Goal: Navigation & Orientation: Understand site structure

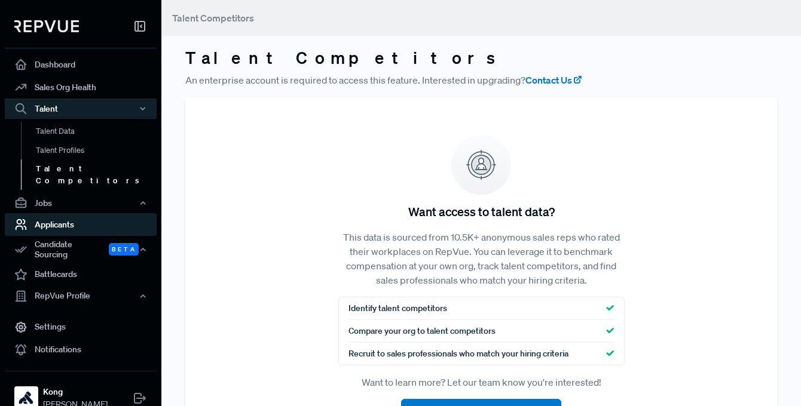
click at [100, 213] on link "Applicants" at bounding box center [81, 224] width 152 height 23
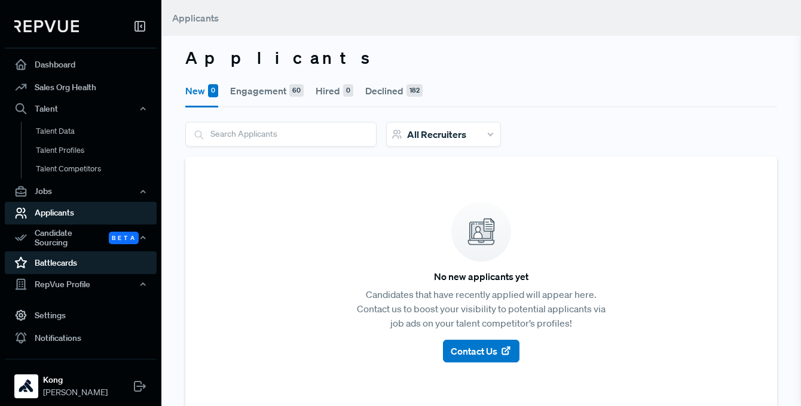
click at [84, 260] on link "Battlecards" at bounding box center [81, 263] width 152 height 23
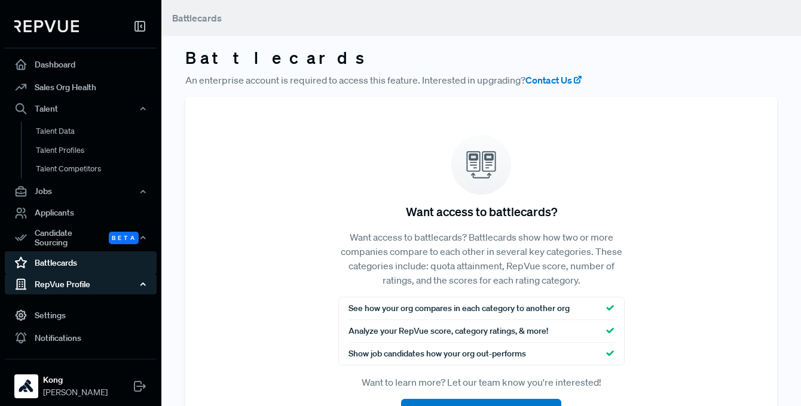
click at [81, 277] on div "RepVue Profile" at bounding box center [81, 284] width 152 height 20
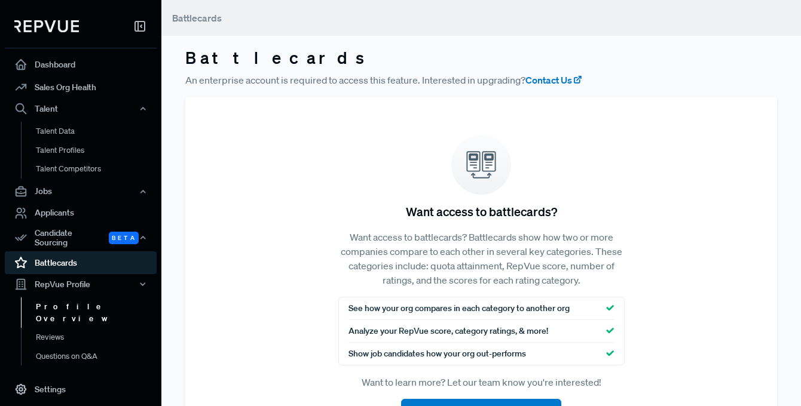
click at [76, 298] on link "Profile Overview" at bounding box center [97, 313] width 152 height 30
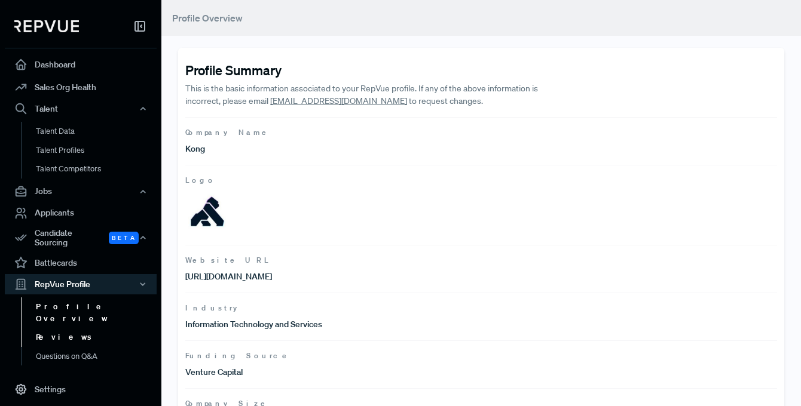
click at [97, 328] on link "Reviews" at bounding box center [97, 337] width 152 height 19
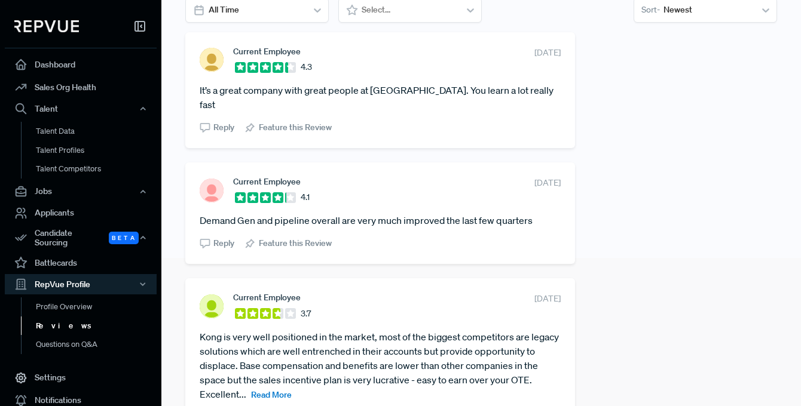
scroll to position [198, 0]
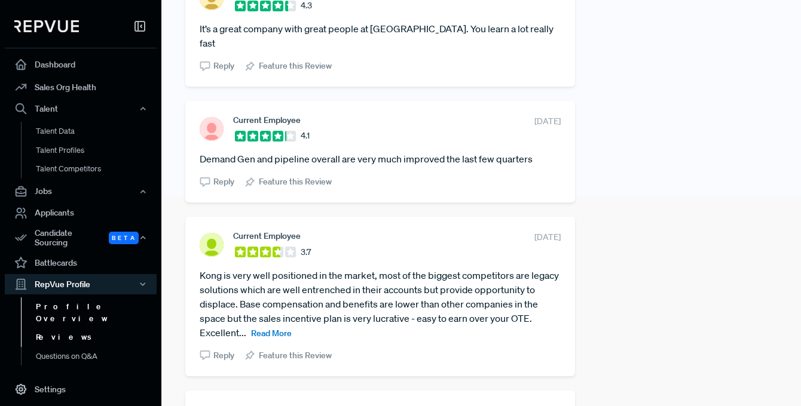
click at [95, 298] on link "Profile Overview" at bounding box center [97, 313] width 152 height 30
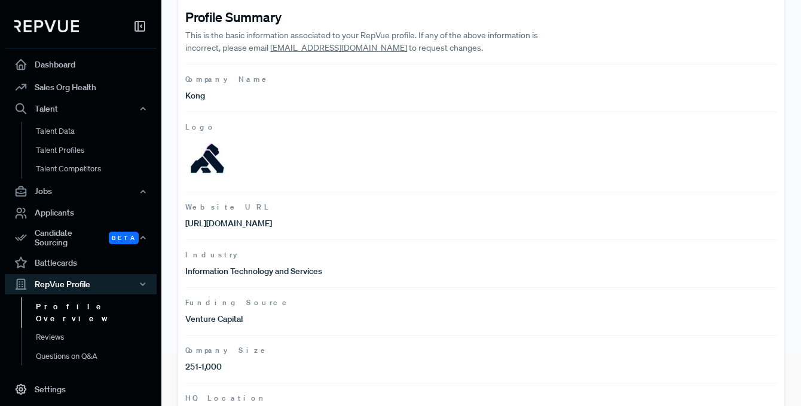
scroll to position [190, 0]
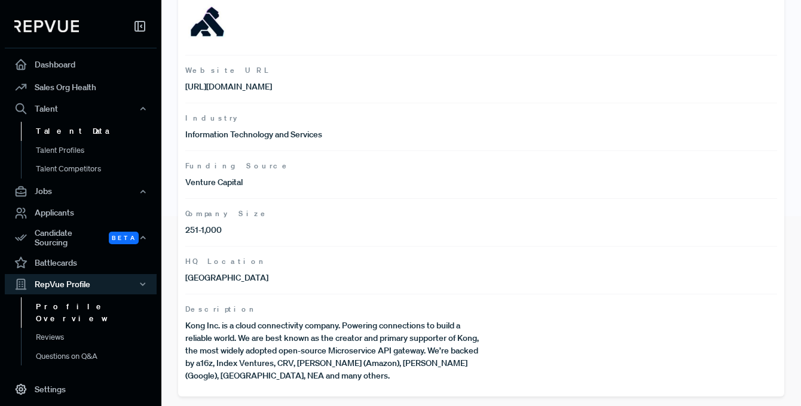
click at [86, 127] on link "Talent Data" at bounding box center [97, 131] width 152 height 19
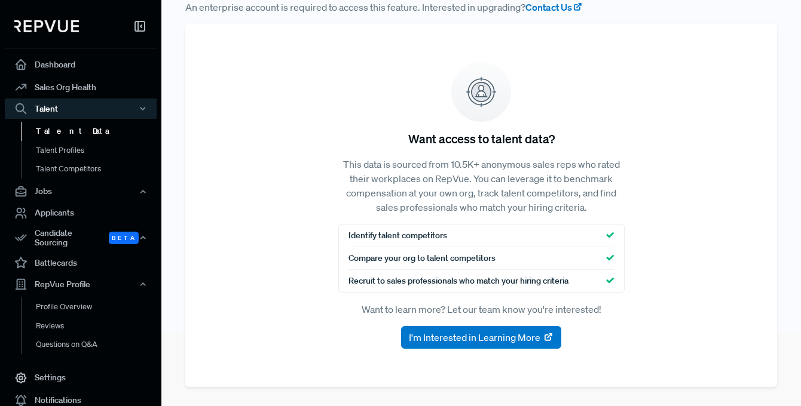
scroll to position [73, 0]
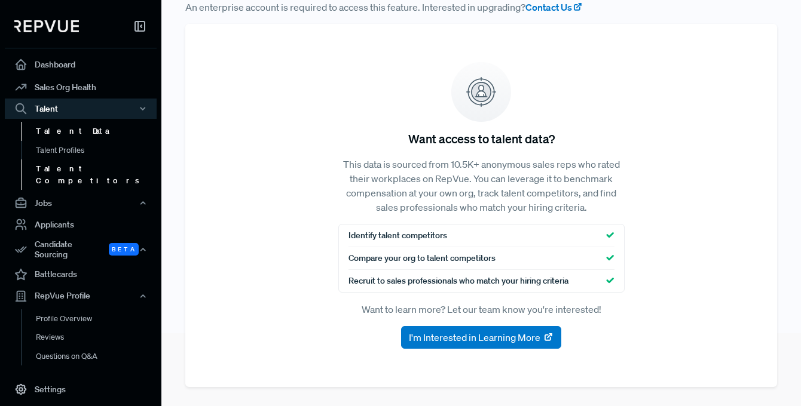
click at [84, 167] on link "Talent Competitors" at bounding box center [97, 175] width 152 height 30
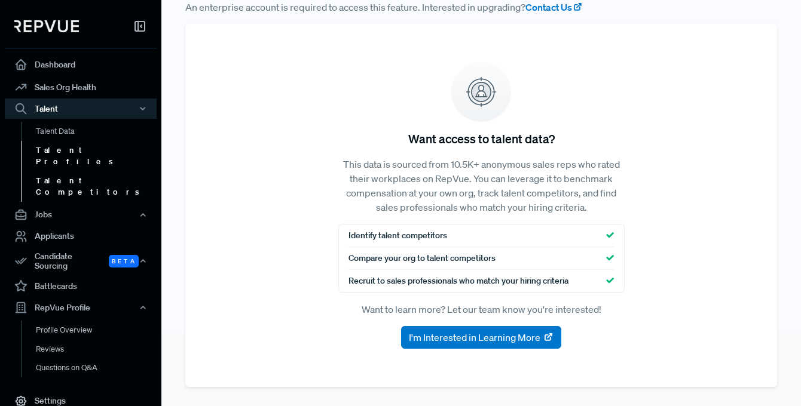
click at [82, 150] on link "Talent Profiles" at bounding box center [97, 156] width 152 height 30
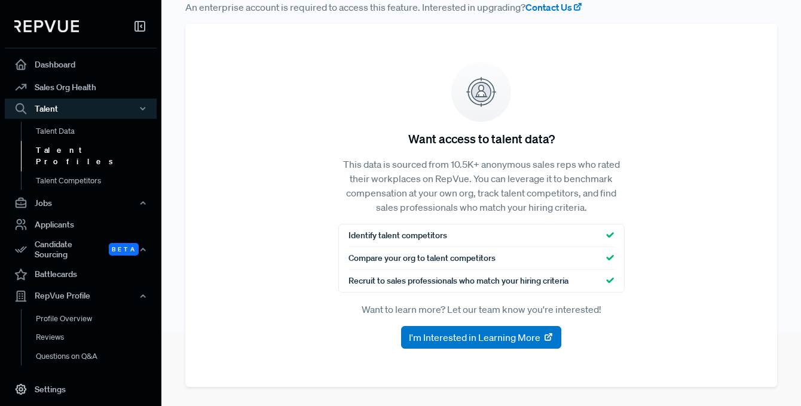
click at [91, 155] on link "Talent Profiles" at bounding box center [97, 155] width 152 height 30
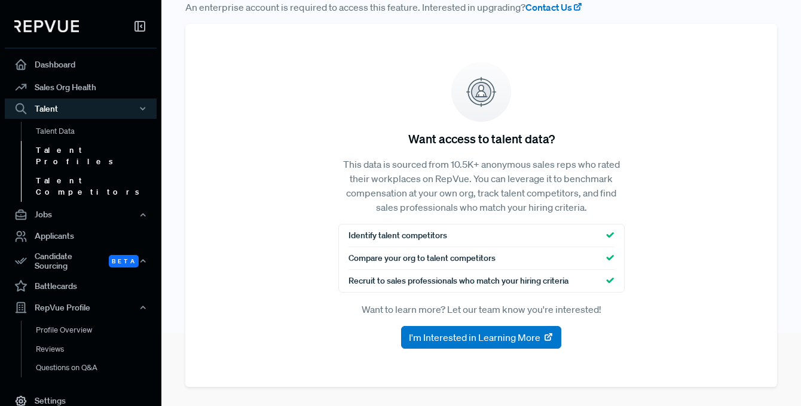
click at [88, 175] on link "Talent Competitors" at bounding box center [97, 187] width 152 height 30
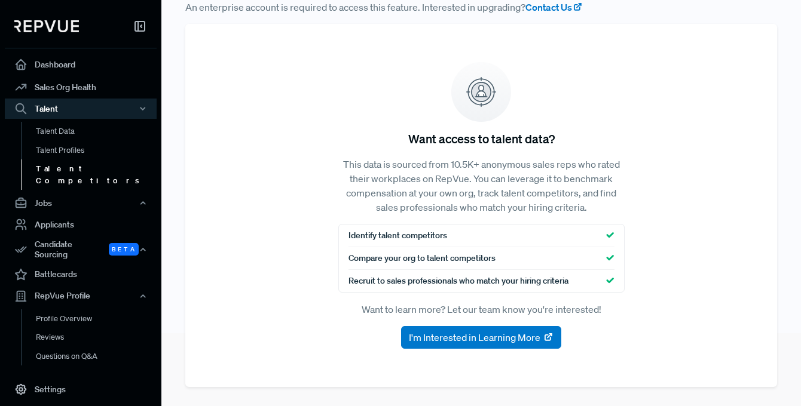
click at [798, 295] on div "Talent Competitors An enterprise account is required to access this feature. In…" at bounding box center [481, 166] width 640 height 479
